Goal: Find specific page/section: Find specific page/section

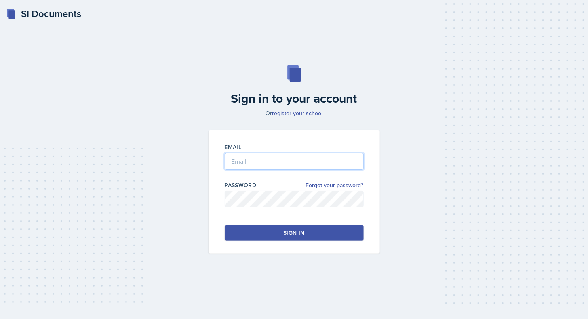
type input "[EMAIL_ADDRESS][DOMAIN_NAME]"
click at [282, 235] on button "Sign in" at bounding box center [294, 232] width 139 height 15
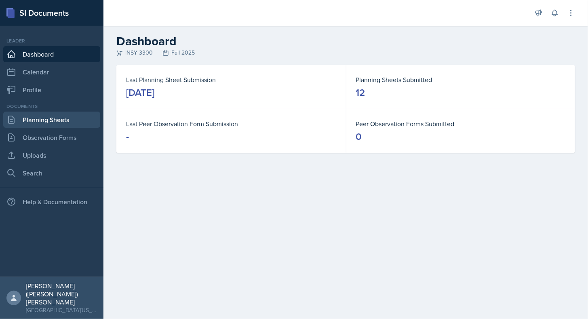
click at [74, 115] on link "Planning Sheets" at bounding box center [51, 120] width 97 height 16
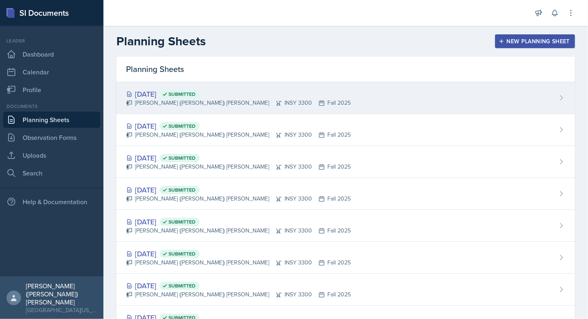
click at [262, 102] on div "[PERSON_NAME] ([PERSON_NAME]) [PERSON_NAME] INSY 3300 Fall 2025" at bounding box center [238, 103] width 225 height 8
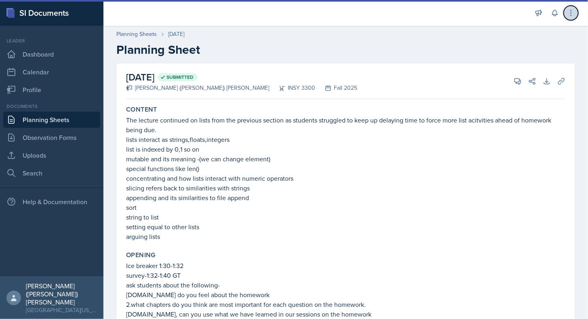
click at [572, 18] on button at bounding box center [571, 13] width 15 height 15
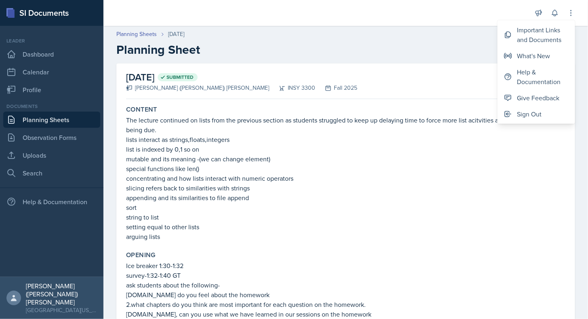
click at [398, 28] on header "Planning Sheets [DATE] Planning Sheet" at bounding box center [345, 43] width 485 height 43
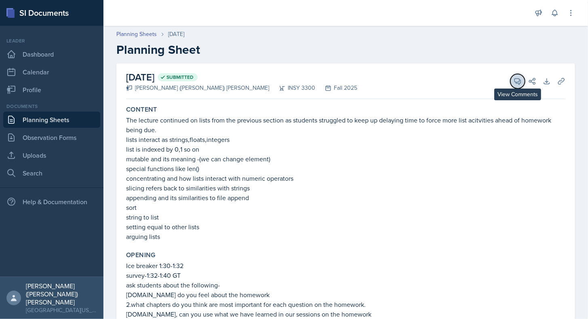
click at [515, 82] on icon at bounding box center [518, 81] width 6 height 6
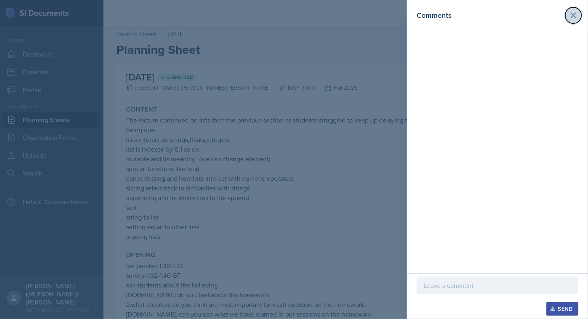
click at [569, 11] on icon at bounding box center [574, 16] width 10 height 10
